Goal: Task Accomplishment & Management: Manage account settings

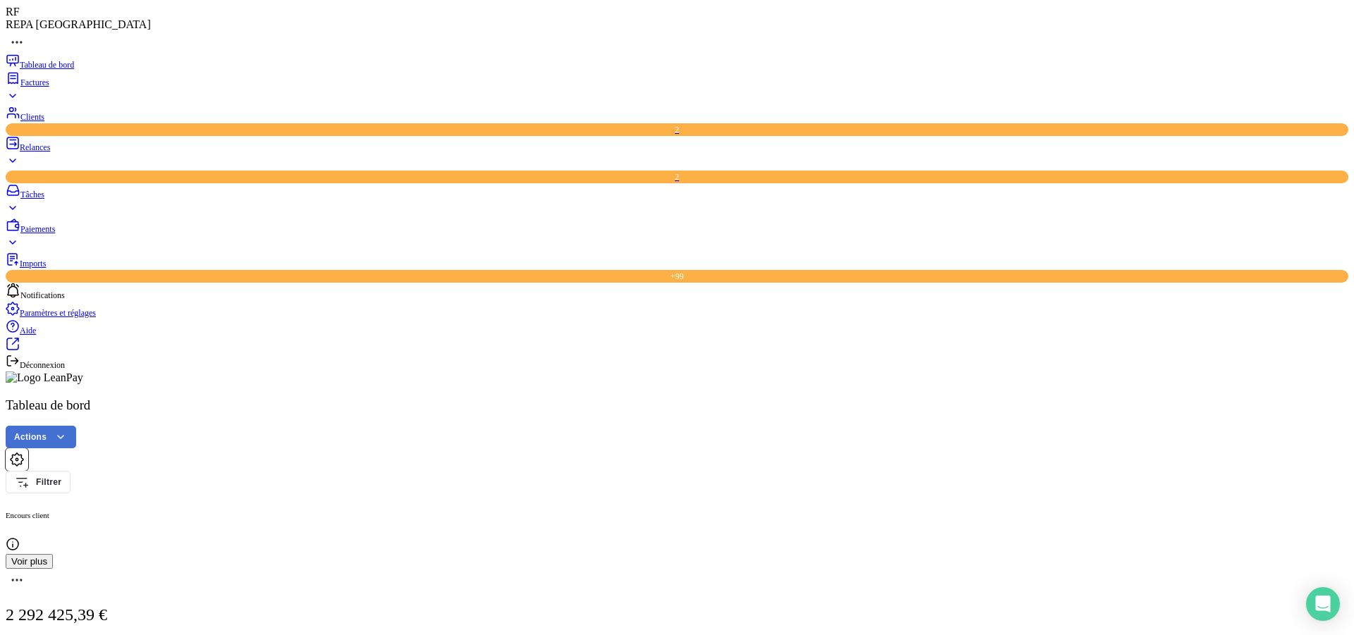
click at [50, 148] on span "Relances" at bounding box center [35, 147] width 30 height 10
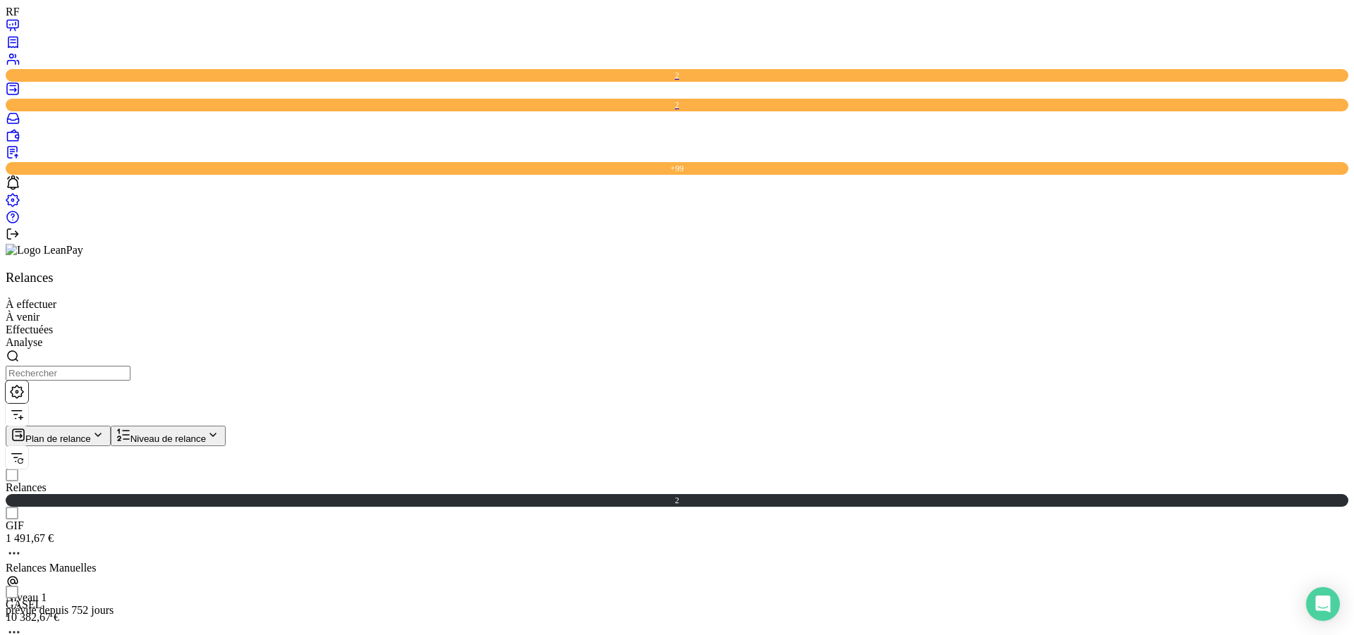
scroll to position [485, 291]
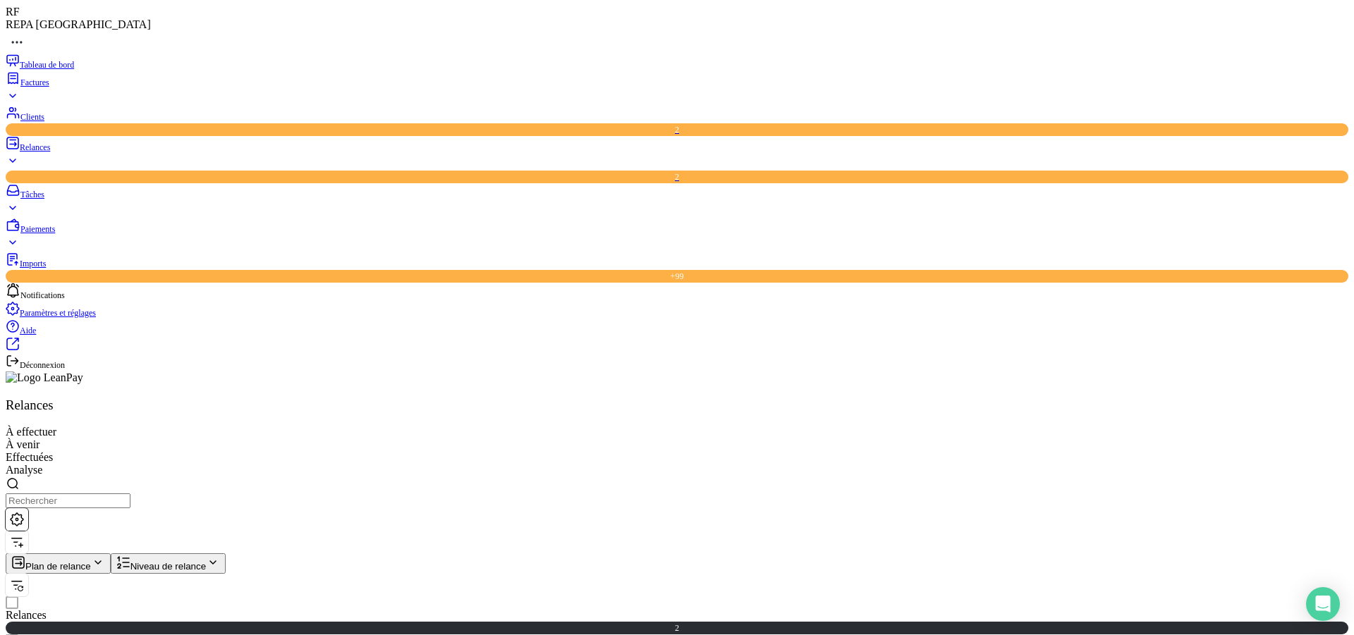
click at [34, 118] on div "Clients" at bounding box center [677, 115] width 1343 height 18
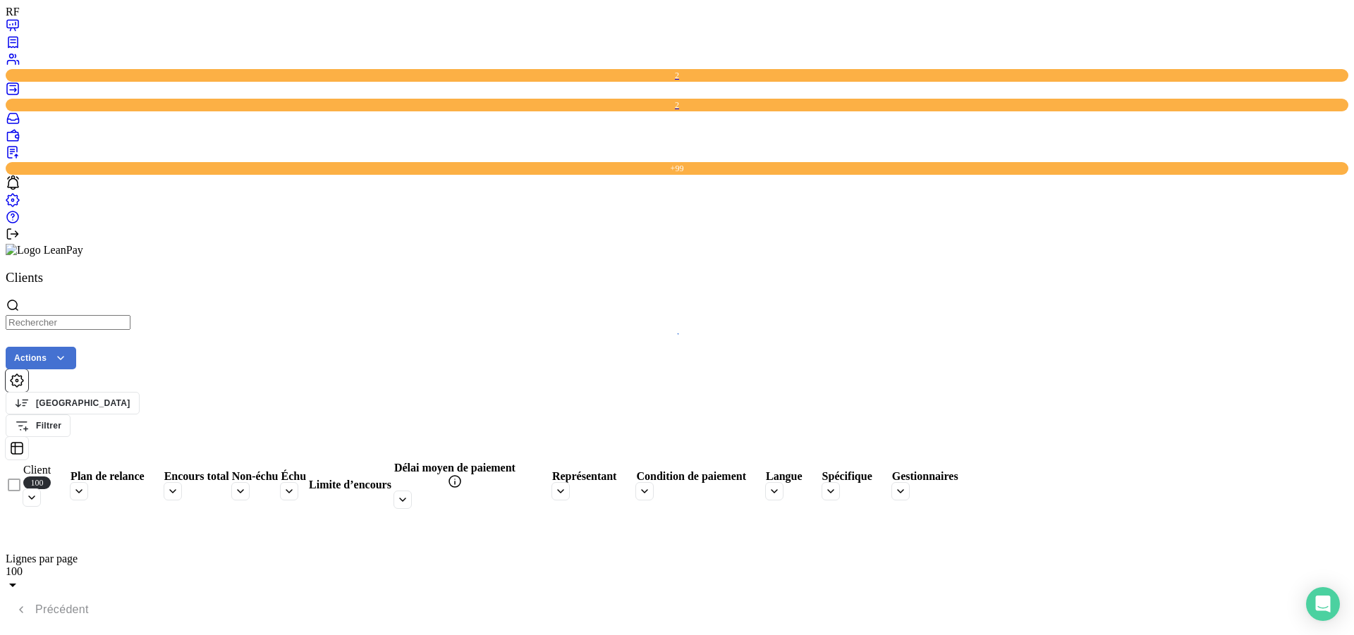
type input "94865"
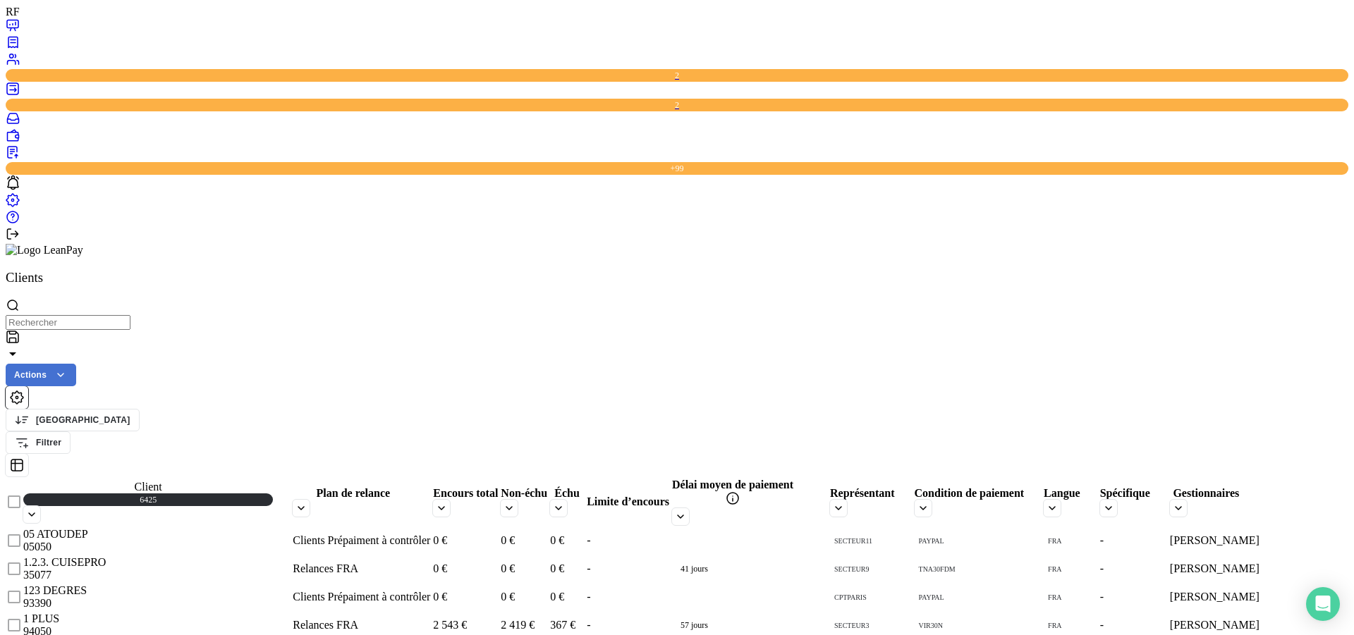
click at [130, 315] on input "text" at bounding box center [68, 322] width 125 height 15
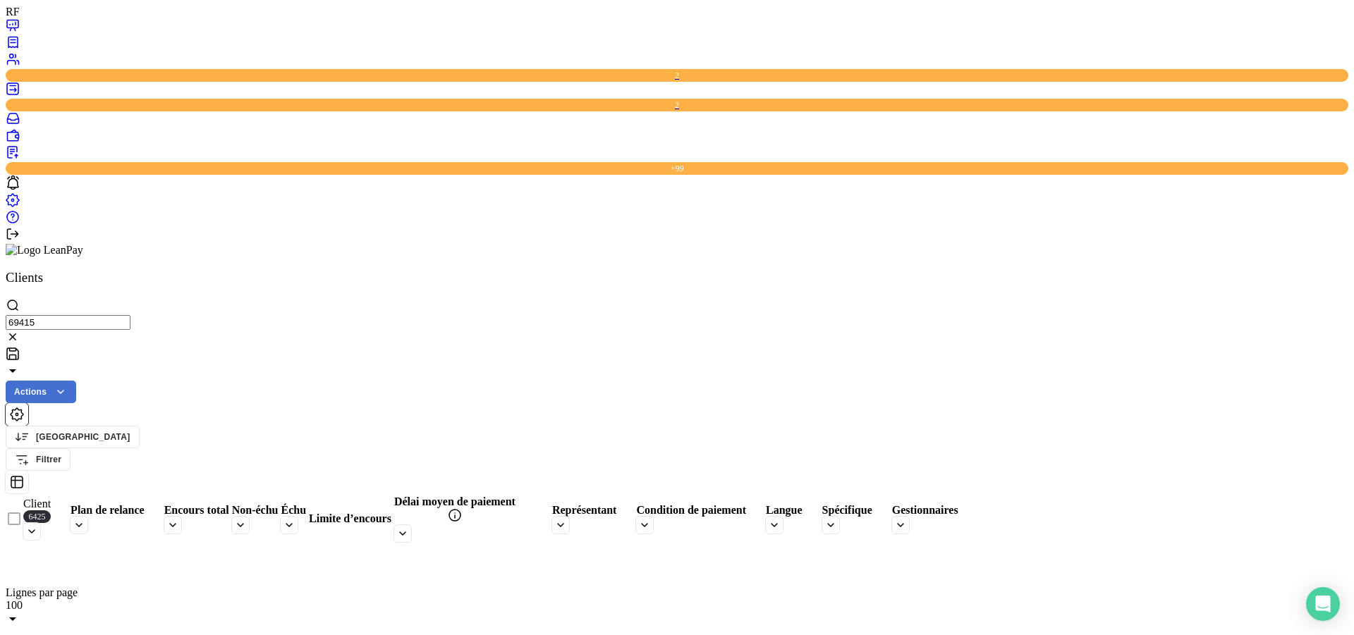
type input "69415"
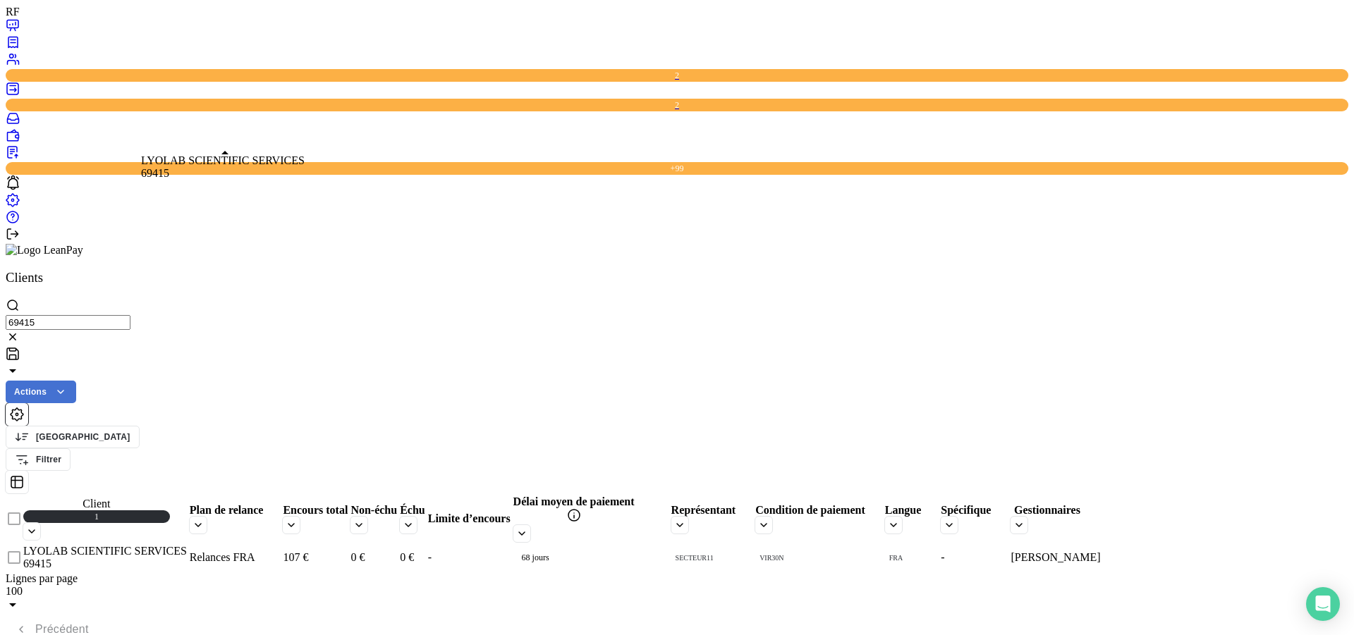
click at [154, 545] on span "LYOLAB SCIENTIFIC SERVICES" at bounding box center [105, 551] width 164 height 12
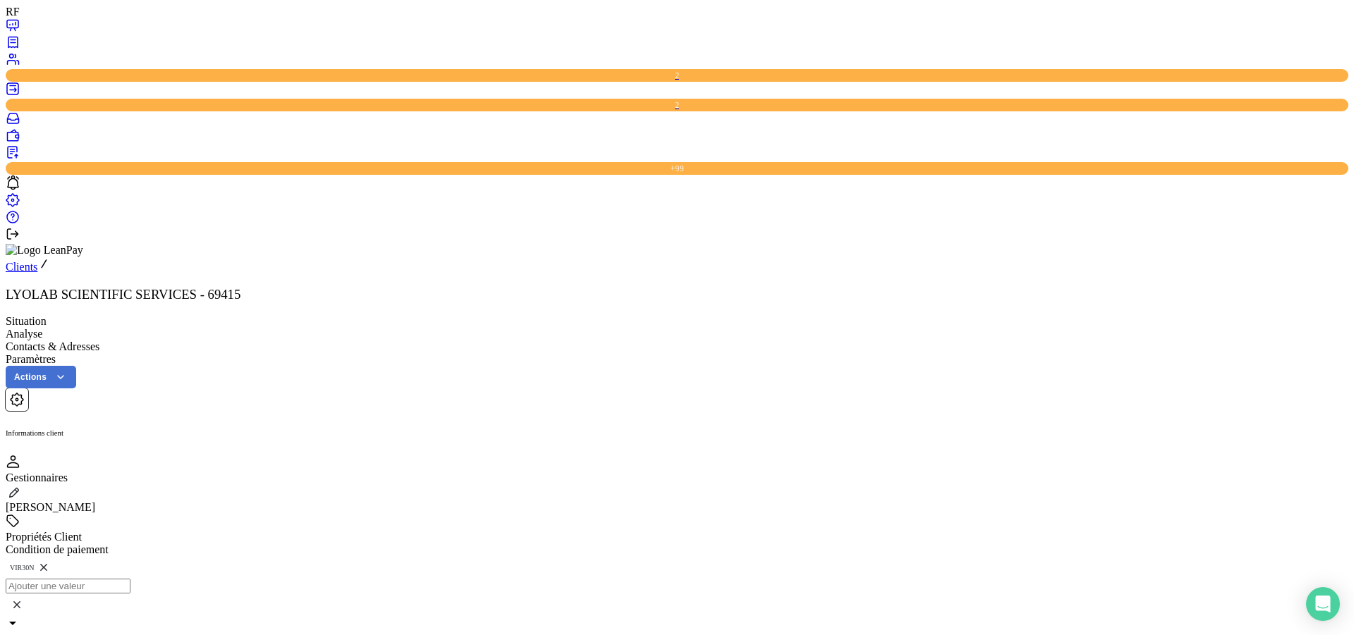
drag, startPoint x: 1023, startPoint y: 412, endPoint x: 999, endPoint y: 426, distance: 27.8
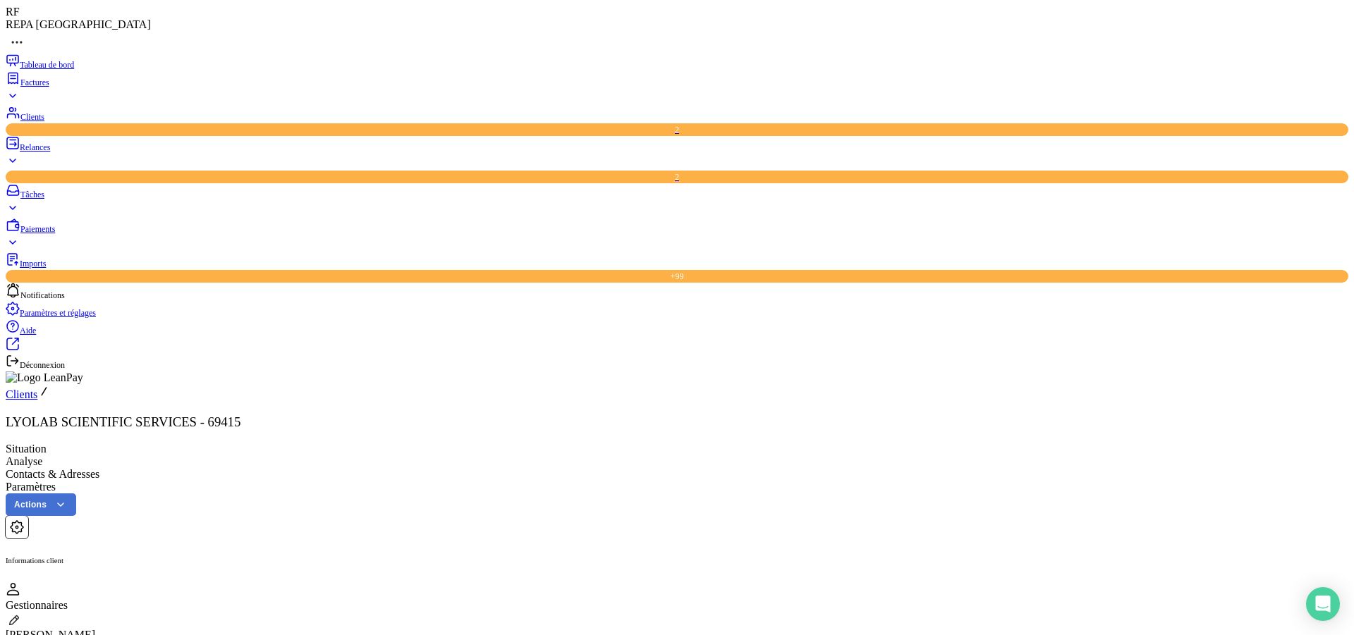
drag, startPoint x: 41, startPoint y: 123, endPoint x: 58, endPoint y: 128, distance: 17.6
click at [42, 122] on span "Clients" at bounding box center [32, 117] width 24 height 10
